Goal: Task Accomplishment & Management: Use online tool/utility

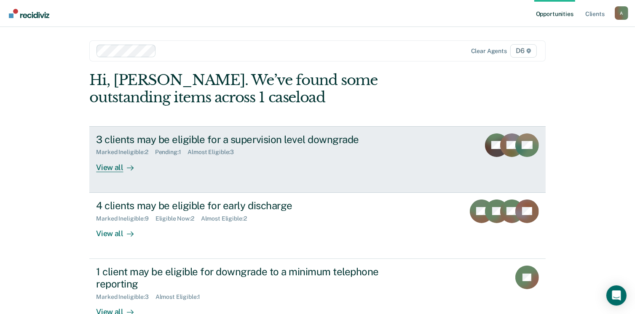
click at [123, 165] on div at bounding box center [128, 168] width 10 height 10
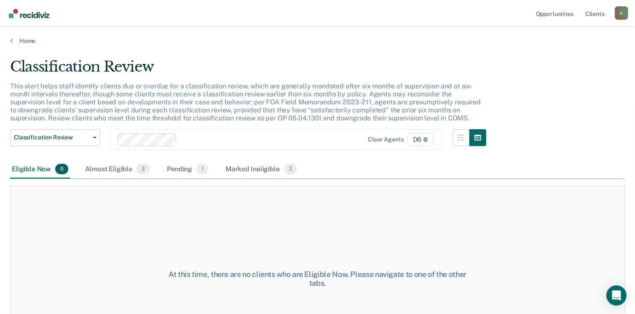
click at [23, 171] on div "Eligible Now 0" at bounding box center [40, 169] width 60 height 19
click at [27, 41] on link "Home" at bounding box center [317, 41] width 614 height 8
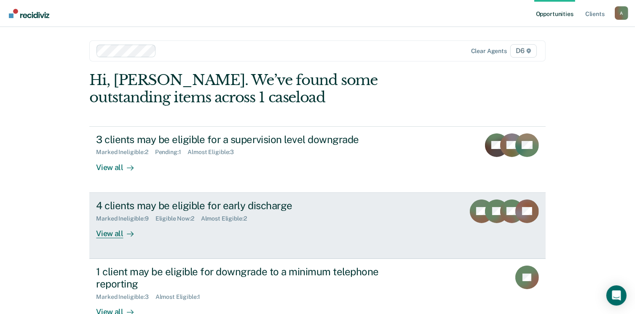
click at [112, 233] on div "View all" at bounding box center [119, 230] width 47 height 16
